Goal: Navigation & Orientation: Find specific page/section

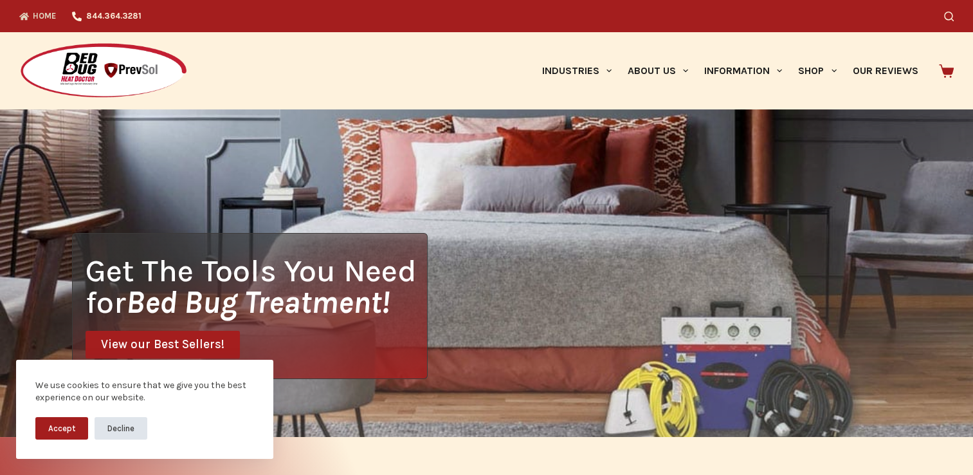
click at [98, 431] on button "Decline" at bounding box center [121, 428] width 53 height 23
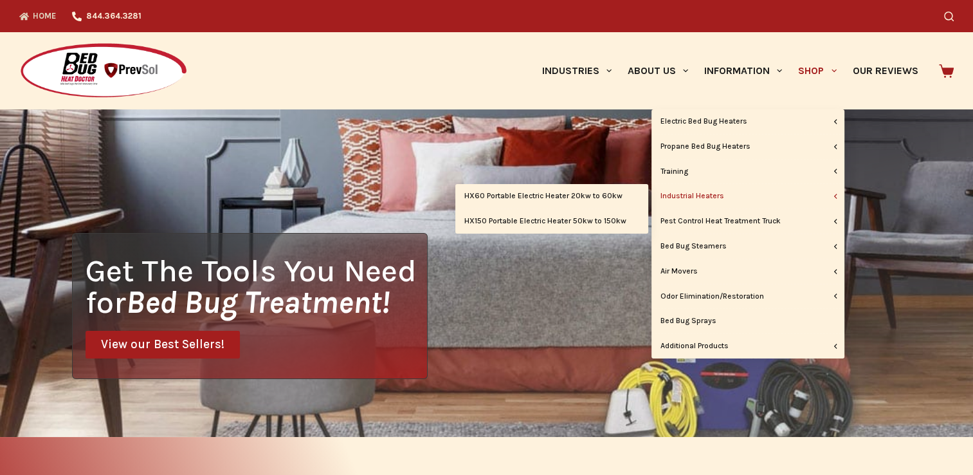
click at [717, 194] on link "Industrial Heaters" at bounding box center [748, 196] width 193 height 24
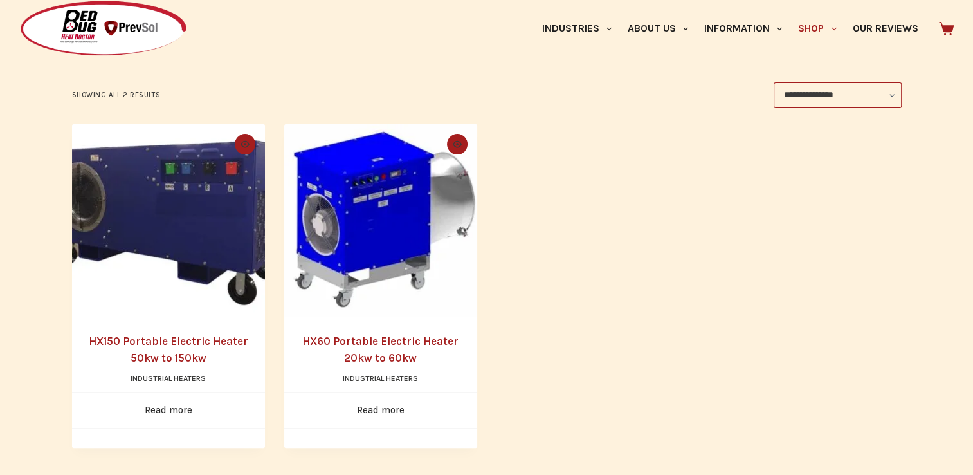
scroll to position [193, 0]
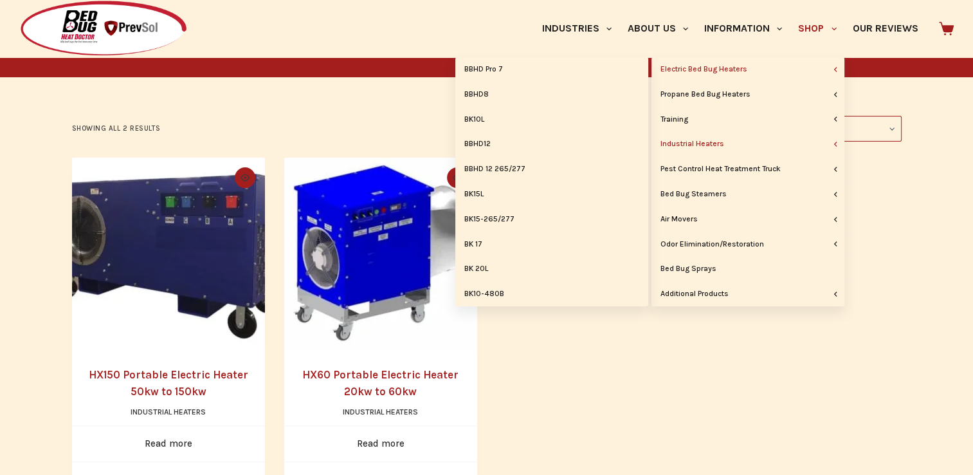
click at [741, 73] on link "Electric Bed Bug Heaters" at bounding box center [748, 69] width 193 height 24
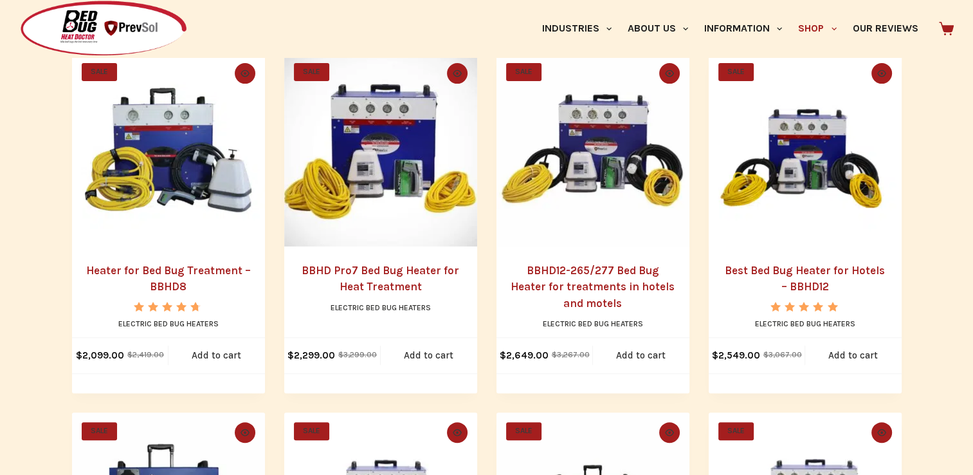
scroll to position [322, 0]
